Goal: Entertainment & Leisure: Consume media (video, audio)

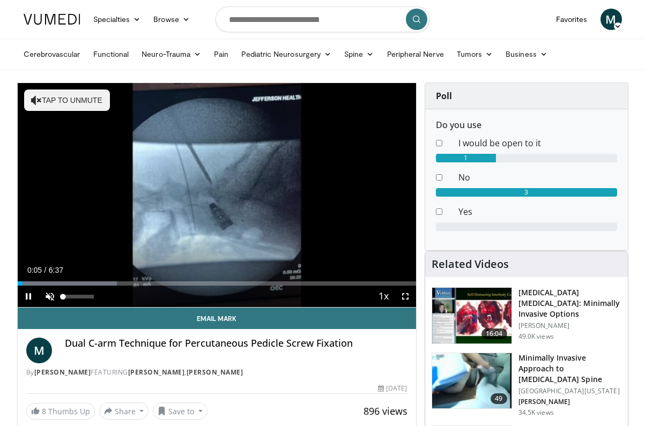
click at [54, 298] on span "Video Player" at bounding box center [49, 296] width 21 height 21
click at [404, 299] on span "Video Player" at bounding box center [405, 296] width 21 height 21
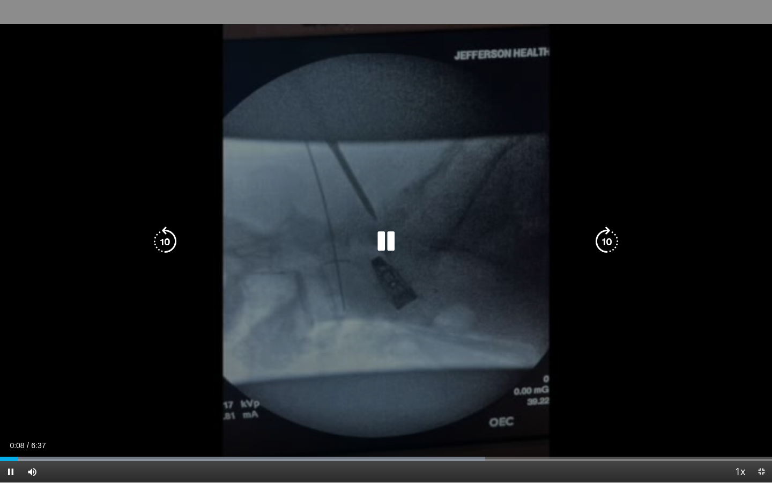
click at [377, 247] on icon "Video Player" at bounding box center [386, 241] width 30 height 30
click at [390, 246] on icon "Video Player" at bounding box center [386, 241] width 30 height 30
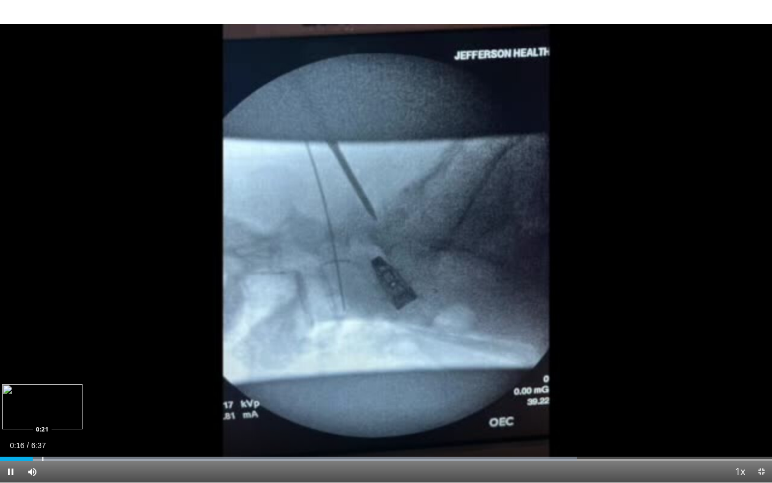
click at [42, 426] on div "Progress Bar" at bounding box center [42, 458] width 1 height 4
click at [56, 426] on div "Progress Bar" at bounding box center [56, 458] width 1 height 4
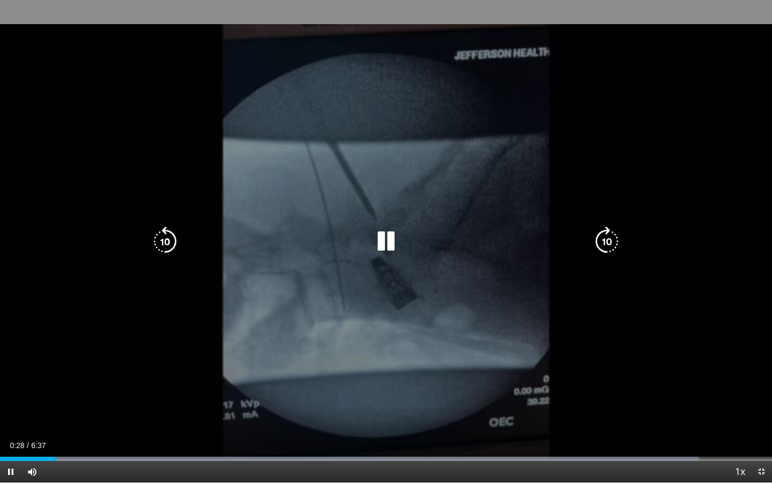
click at [0, 0] on div "Progress Bar" at bounding box center [0, 0] width 0 height 0
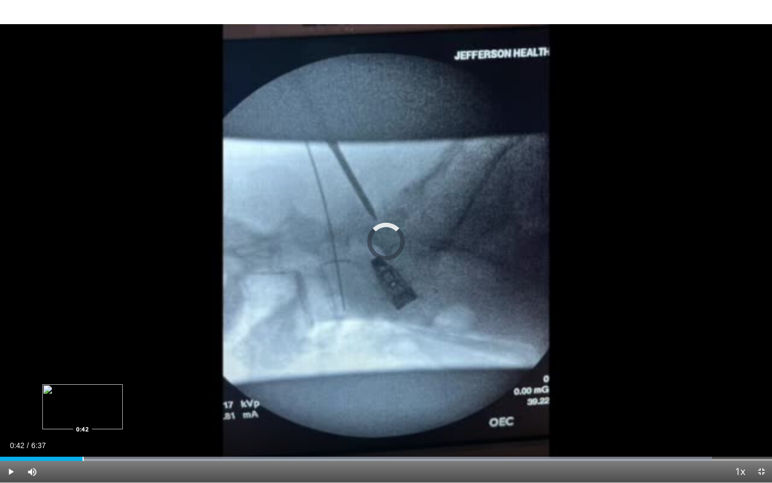
click at [83, 426] on div "Progress Bar" at bounding box center [83, 458] width 1 height 4
click at [80, 426] on div "Progress Bar" at bounding box center [80, 458] width 1 height 4
click at [70, 426] on div "Progress Bar" at bounding box center [70, 458] width 1 height 4
click at [89, 426] on div "Progress Bar" at bounding box center [89, 458] width 1 height 4
click at [102, 426] on div "Progress Bar" at bounding box center [102, 458] width 1 height 4
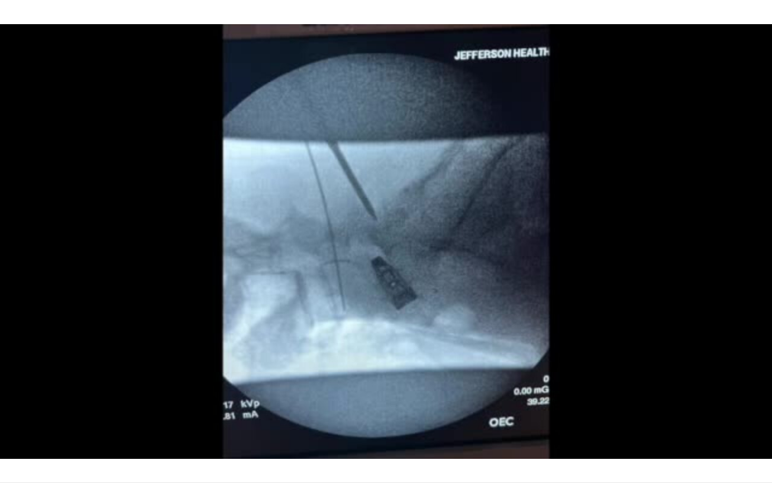
click at [127, 426] on div "10 seconds Tap to unmute" at bounding box center [386, 241] width 772 height 482
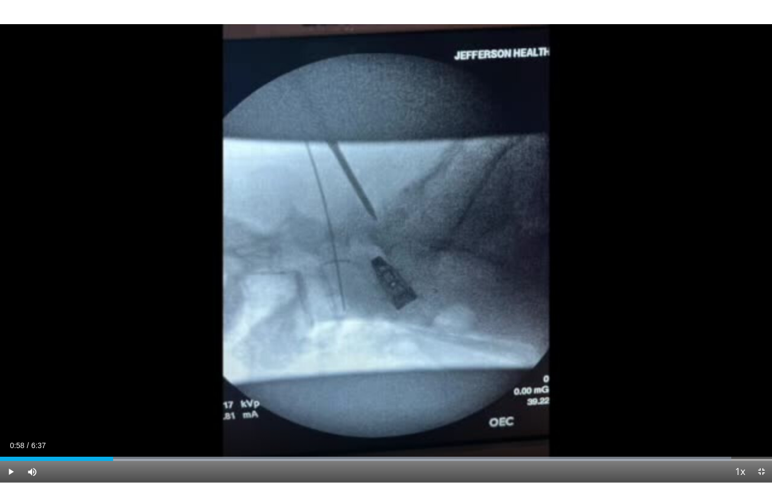
click at [6, 426] on span "Video Player" at bounding box center [10, 471] width 21 height 21
click at [127, 426] on div "Progress Bar" at bounding box center [127, 458] width 1 height 4
click at [143, 426] on div "Progress Bar" at bounding box center [143, 458] width 1 height 4
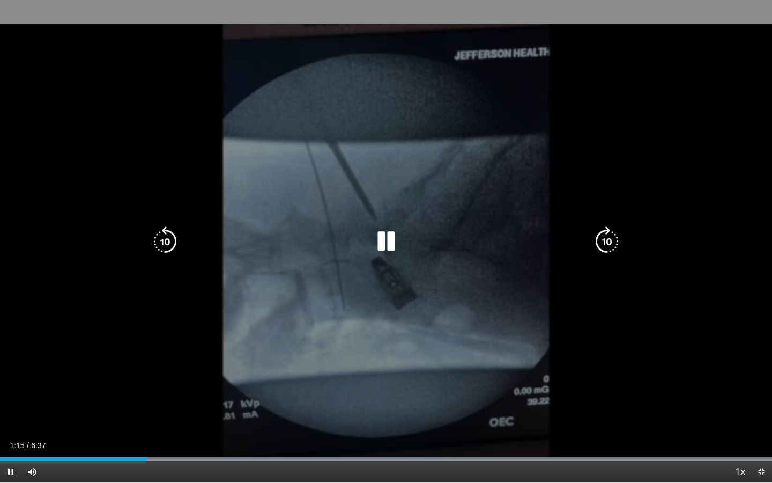
click at [192, 344] on div "10 seconds Tap to unmute" at bounding box center [386, 241] width 772 height 482
click at [391, 246] on icon "Video Player" at bounding box center [386, 241] width 30 height 30
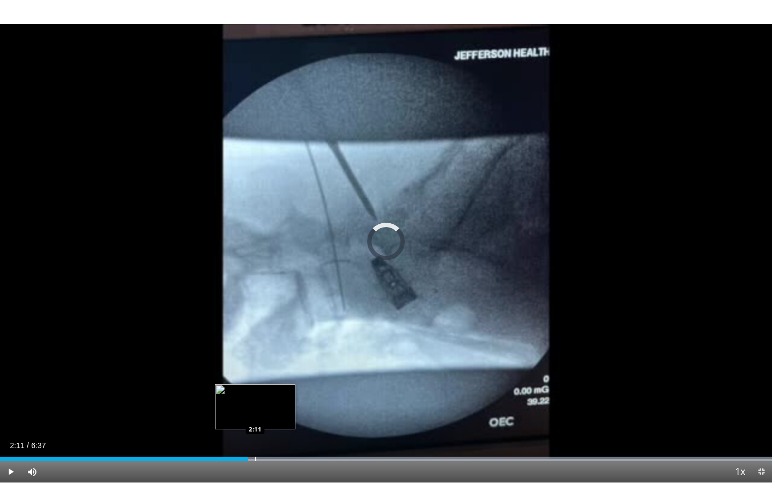
click at [255, 426] on div "Progress Bar" at bounding box center [255, 458] width 1 height 4
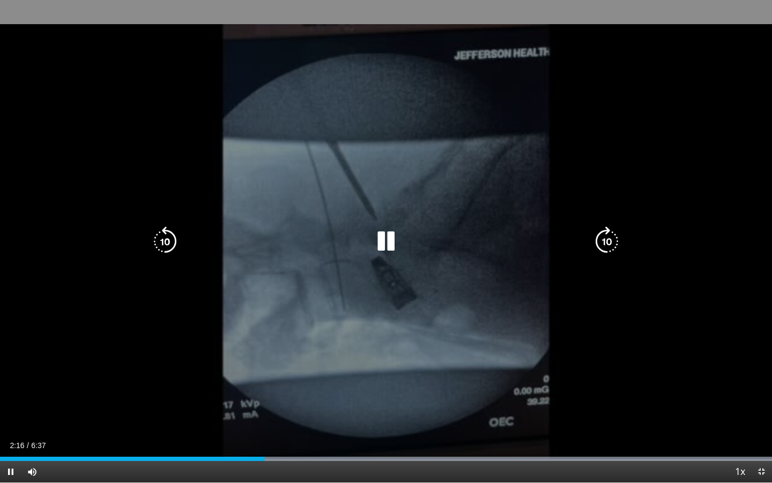
click at [387, 244] on icon "Video Player" at bounding box center [386, 241] width 30 height 30
click at [379, 239] on icon "Video Player" at bounding box center [386, 241] width 30 height 30
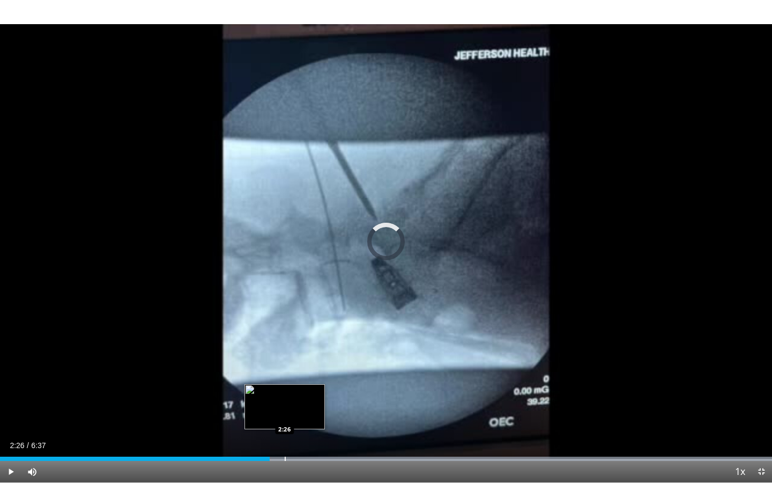
click at [284, 426] on div "Progress Bar" at bounding box center [421, 458] width 702 height 4
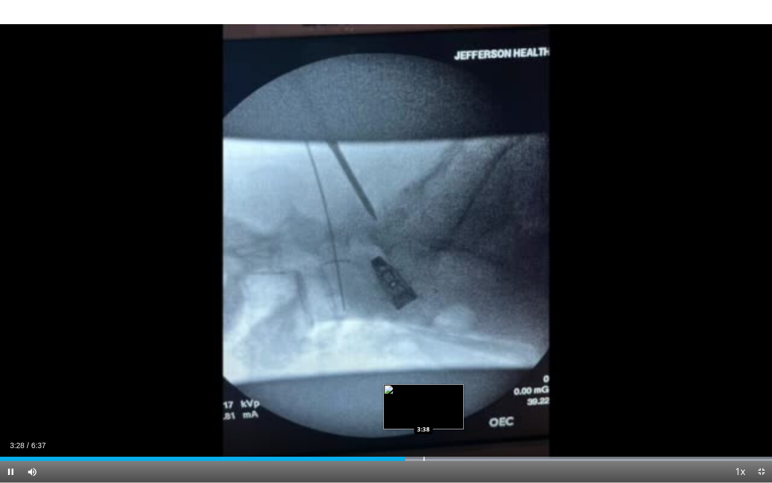
click at [424, 426] on div "Progress Bar" at bounding box center [424, 458] width 1 height 4
click at [435, 426] on div "Progress Bar" at bounding box center [434, 458] width 1 height 4
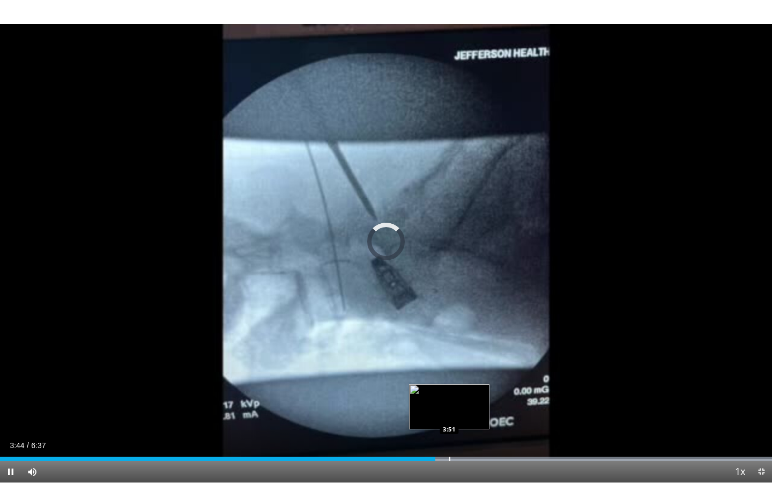
click at [450, 426] on div "Progress Bar" at bounding box center [449, 458] width 1 height 4
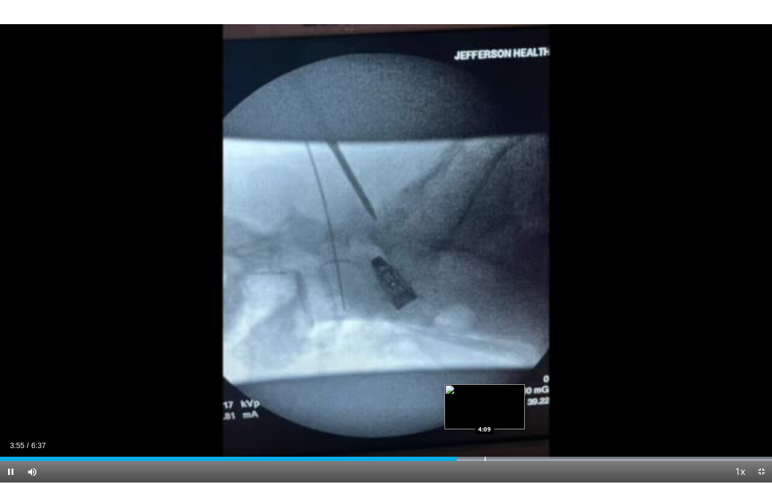
click at [487, 426] on div "Loaded : 100.00% 3:55 4:09" at bounding box center [386, 455] width 772 height 10
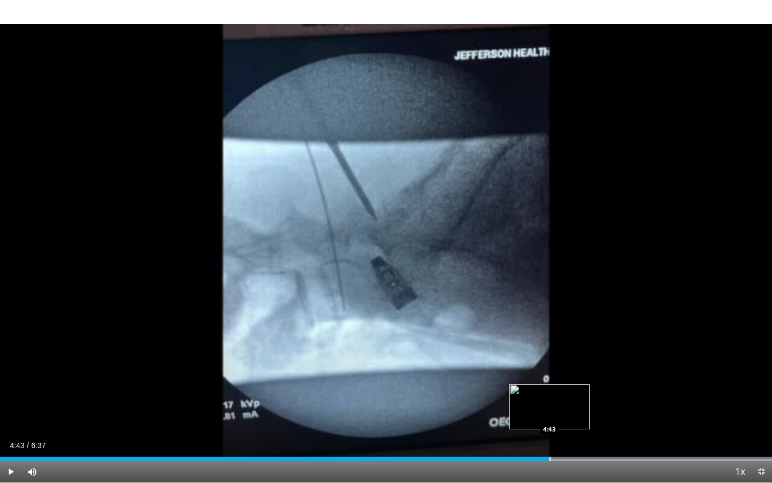
click at [550, 426] on div "Loaded : 100.00% 4:11 4:43" at bounding box center [386, 455] width 772 height 10
click at [604, 426] on div "Loaded : 100.00% 5:11 5:11" at bounding box center [386, 455] width 772 height 10
click at [645, 426] on span "Video Player" at bounding box center [761, 471] width 21 height 21
